Goal: Book appointment/travel/reservation

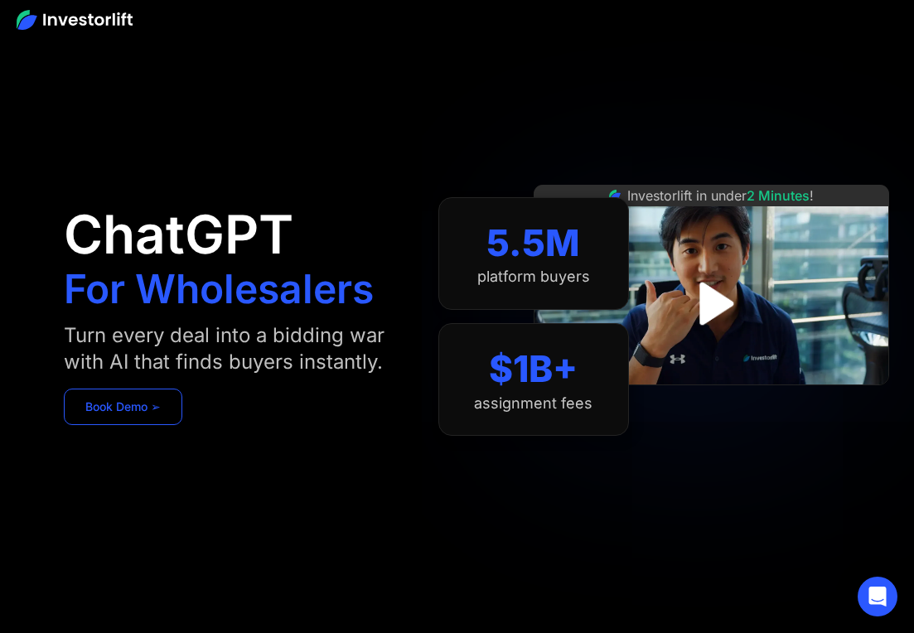
click at [147, 407] on link "Book Demo ➢" at bounding box center [123, 407] width 118 height 36
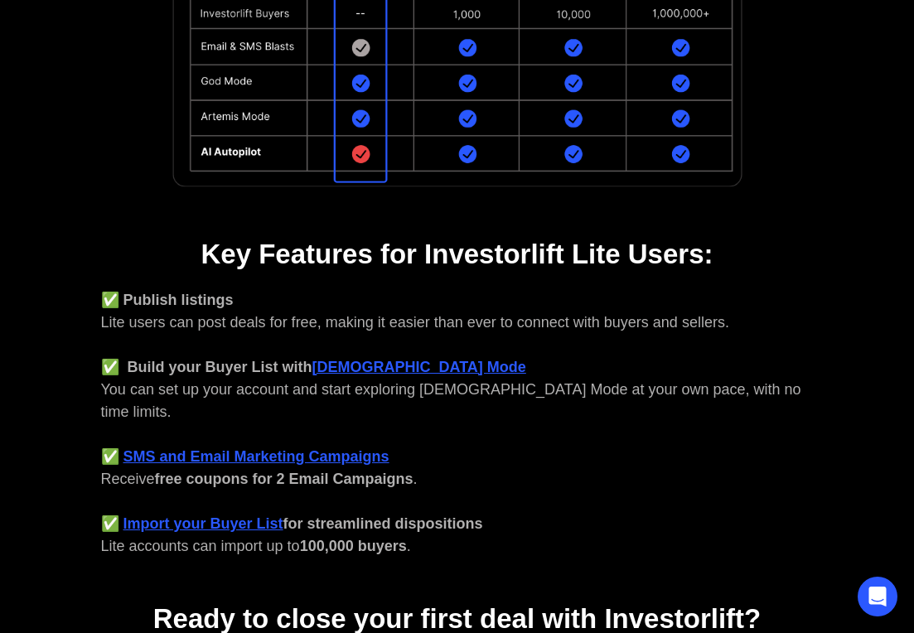
scroll to position [613, 0]
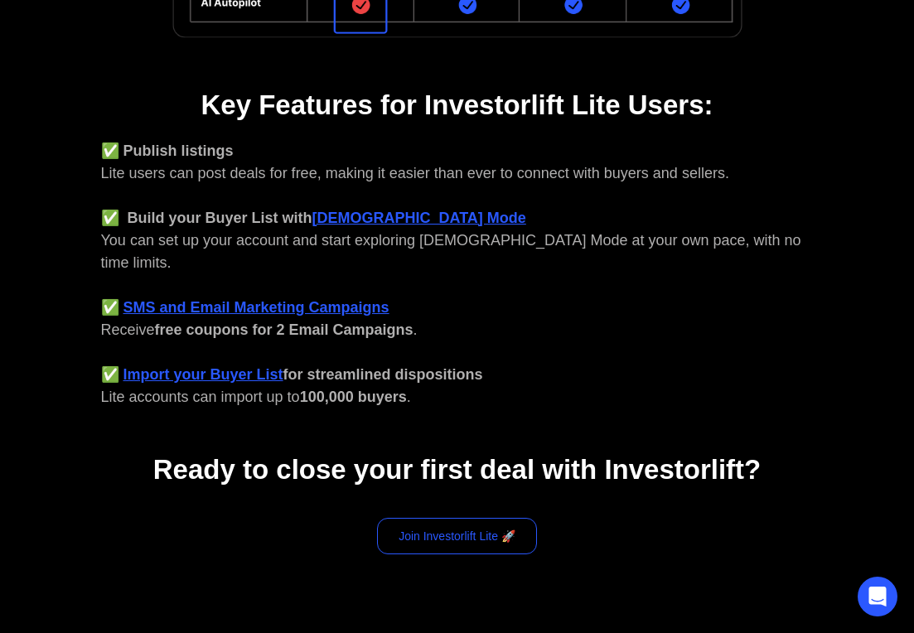
click at [460, 519] on link "Join Investorlift Lite 🚀" at bounding box center [457, 536] width 160 height 36
